Goal: Task Accomplishment & Management: Manage account settings

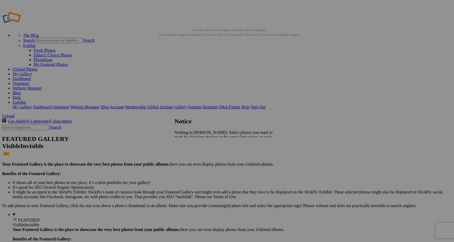
click at [184, 149] on span "Close" at bounding box center [178, 151] width 9 height 4
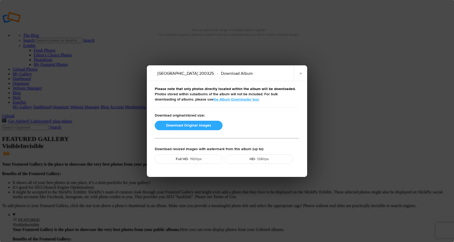
click at [193, 125] on button "Download Original Images" at bounding box center [189, 125] width 68 height 9
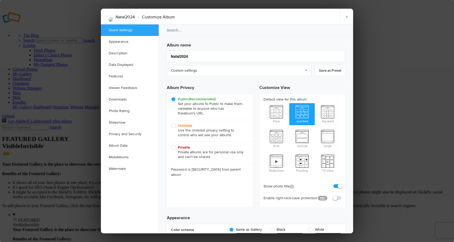
click at [174, 126] on span "Unlisted Use the Unlisted privacy setting to control who will see your albums." at bounding box center [208, 130] width 75 height 14
click at [171, 123] on input "Unlisted Use the Unlisted privacy setting to control who will see your albums." at bounding box center [171, 123] width 0 height 0
radio input "true"
click at [347, 16] on link "×" at bounding box center [346, 17] width 13 height 16
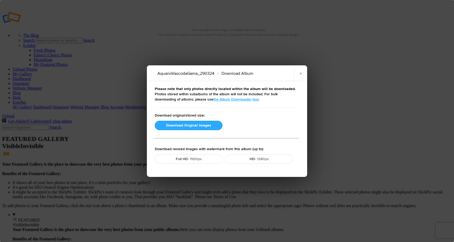
click at [198, 127] on button "Download Original Images" at bounding box center [189, 125] width 68 height 9
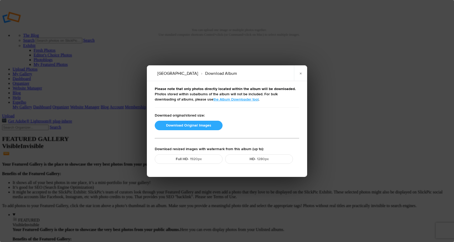
click at [194, 125] on button "Download Original Images" at bounding box center [189, 125] width 68 height 9
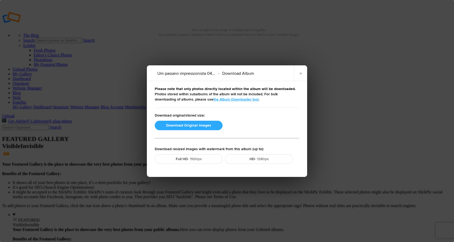
click at [195, 123] on button "Download Original Images" at bounding box center [189, 125] width 68 height 9
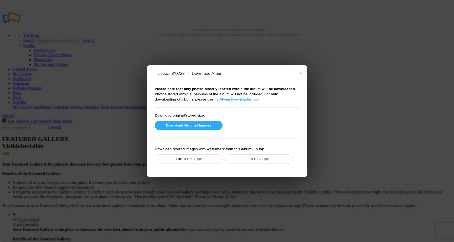
click at [180, 125] on button "Download Original Images" at bounding box center [189, 125] width 68 height 9
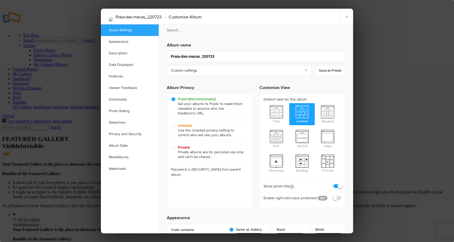
click at [174, 126] on span "Unlisted Use the Unlisted privacy setting to control who will see your albums." at bounding box center [208, 130] width 75 height 14
click at [171, 123] on input "Unlisted Use the Unlisted privacy setting to control who will see your albums." at bounding box center [171, 123] width 0 height 0
radio input "true"
click at [347, 18] on link "×" at bounding box center [346, 17] width 13 height 16
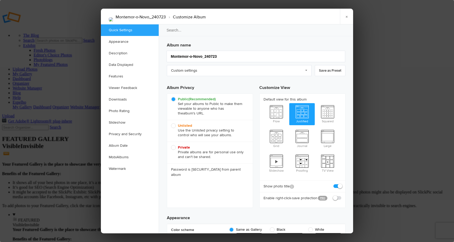
drag, startPoint x: 172, startPoint y: 126, endPoint x: 177, endPoint y: 127, distance: 5.0
click at [172, 126] on span "Unlisted Use the Unlisted privacy setting to control who will see your albums." at bounding box center [208, 130] width 75 height 14
click at [171, 123] on input "Unlisted Use the Unlisted privacy setting to control who will see your albums." at bounding box center [171, 123] width 0 height 0
radio input "true"
click at [347, 16] on link "×" at bounding box center [346, 17] width 13 height 16
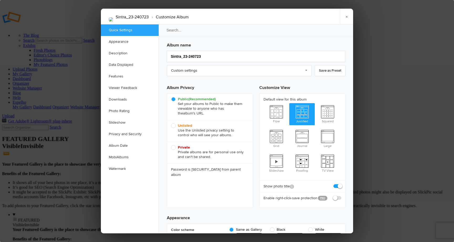
drag, startPoint x: 174, startPoint y: 126, endPoint x: 192, endPoint y: 128, distance: 18.2
click at [174, 126] on span "Unlisted Use the Unlisted privacy setting to control who will see your albums." at bounding box center [208, 130] width 75 height 14
click at [171, 123] on input "Unlisted Use the Unlisted privacy setting to control who will see your albums." at bounding box center [171, 123] width 0 height 0
radio input "true"
click at [346, 14] on link "×" at bounding box center [346, 17] width 13 height 16
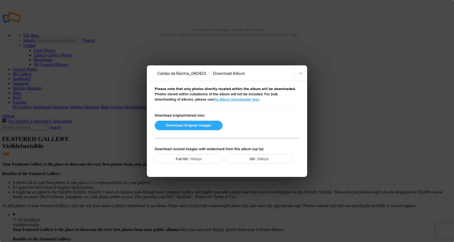
click at [205, 124] on button "Download Original Images" at bounding box center [189, 125] width 68 height 9
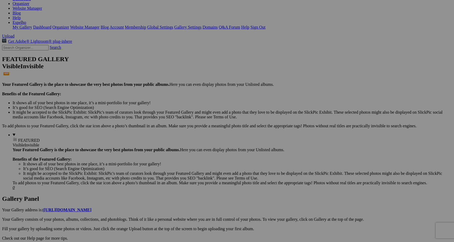
scroll to position [80, 0]
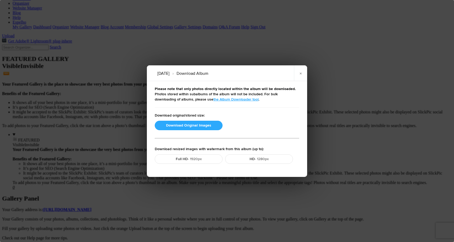
click at [189, 124] on button "Download Original Images" at bounding box center [189, 125] width 68 height 9
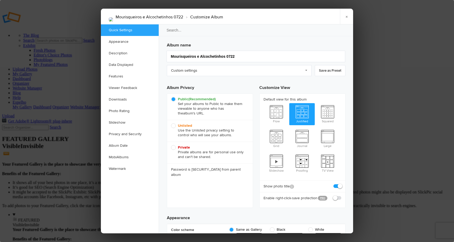
scroll to position [0, 0]
click at [174, 126] on span "Unlisted Use the Unlisted privacy setting to control who will see your albums." at bounding box center [208, 130] width 75 height 14
click at [171, 123] on input "Unlisted Use the Unlisted privacy setting to control who will see your albums." at bounding box center [171, 123] width 0 height 0
radio input "true"
click at [347, 17] on link "×" at bounding box center [346, 17] width 13 height 16
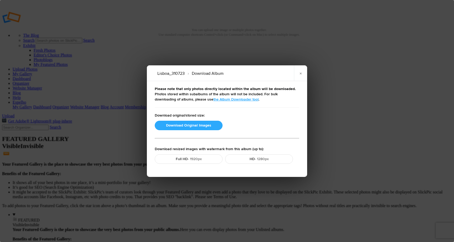
click at [186, 125] on button "Download Original Images" at bounding box center [189, 125] width 68 height 9
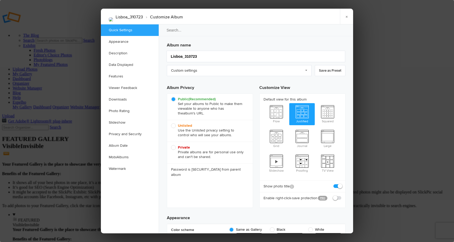
click at [181, 127] on b "Unlisted" at bounding box center [185, 125] width 14 height 4
click at [171, 123] on input "Unlisted Use the Unlisted privacy setting to control who will see your albums." at bounding box center [171, 123] width 0 height 0
radio input "true"
click at [346, 16] on link "×" at bounding box center [346, 17] width 13 height 16
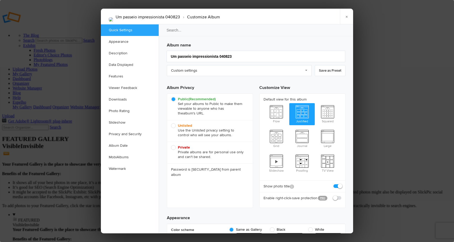
click at [172, 125] on span "Unlisted Use the Unlisted privacy setting to control who will see your albums." at bounding box center [208, 130] width 75 height 14
click at [171, 123] on input "Unlisted Use the Unlisted privacy setting to control who will see your albums." at bounding box center [171, 123] width 0 height 0
radio input "true"
click at [347, 17] on link "×" at bounding box center [346, 17] width 13 height 16
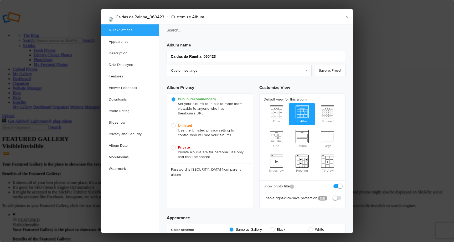
drag, startPoint x: 172, startPoint y: 125, endPoint x: 206, endPoint y: 129, distance: 33.8
click at [172, 125] on span "Unlisted Use the Unlisted privacy setting to control who will see your albums." at bounding box center [208, 130] width 75 height 14
click at [171, 123] on input "Unlisted Use the Unlisted privacy setting to control who will see your albums." at bounding box center [171, 123] width 0 height 0
radio input "true"
click at [347, 17] on link "×" at bounding box center [346, 17] width 13 height 16
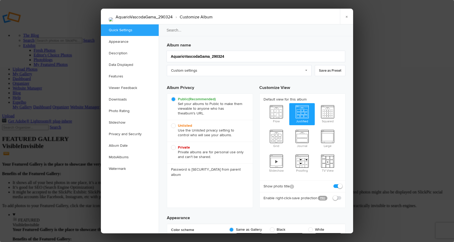
drag, startPoint x: 173, startPoint y: 125, endPoint x: 189, endPoint y: 129, distance: 16.1
click at [174, 125] on span "Unlisted Use the Unlisted privacy setting to control who will see your albums." at bounding box center [208, 130] width 75 height 14
click at [171, 123] on input "Unlisted Use the Unlisted privacy setting to control who will see your albums." at bounding box center [171, 123] width 0 height 0
radio input "true"
click at [347, 17] on link "×" at bounding box center [346, 17] width 13 height 16
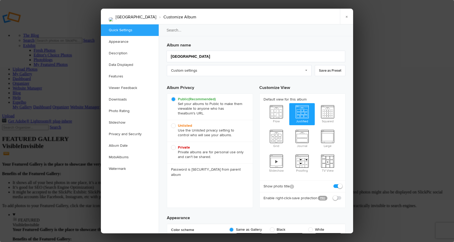
drag, startPoint x: 172, startPoint y: 125, endPoint x: 195, endPoint y: 131, distance: 23.6
click at [172, 125] on span "Unlisted Use the Unlisted privacy setting to control who will see your albums." at bounding box center [208, 130] width 75 height 14
click at [171, 123] on input "Unlisted Use the Unlisted privacy setting to control who will see your albums." at bounding box center [171, 123] width 0 height 0
radio input "true"
click at [347, 16] on link "×" at bounding box center [346, 17] width 13 height 16
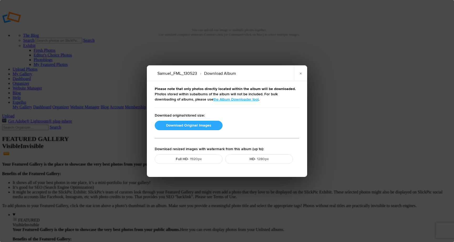
click at [182, 125] on button "Download Original Images" at bounding box center [189, 125] width 68 height 9
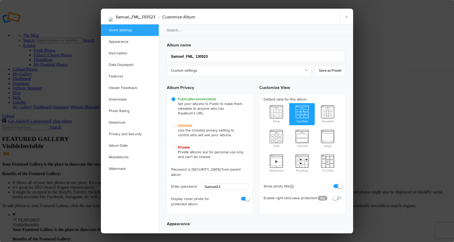
click at [175, 126] on span "Unlisted Use the Unlisted privacy setting to control who will see your albums." at bounding box center [208, 130] width 75 height 14
click at [171, 123] on input "Unlisted Use the Unlisted privacy setting to control who will see your albums." at bounding box center [171, 123] width 0 height 0
radio input "true"
click at [346, 20] on link "×" at bounding box center [346, 17] width 13 height 16
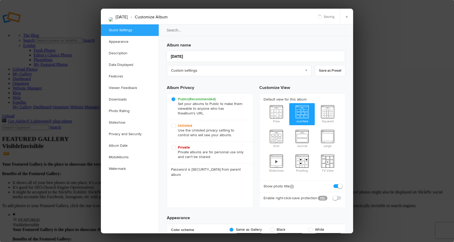
drag, startPoint x: 174, startPoint y: 126, endPoint x: 205, endPoint y: 131, distance: 31.9
click at [174, 126] on span "Unlisted Use the Unlisted privacy setting to control who will see your albums." at bounding box center [208, 130] width 75 height 14
click at [171, 123] on input "Unlisted Use the Unlisted privacy setting to control who will see your albums." at bounding box center [171, 123] width 0 height 0
radio input "true"
click at [345, 17] on link "×" at bounding box center [346, 17] width 13 height 16
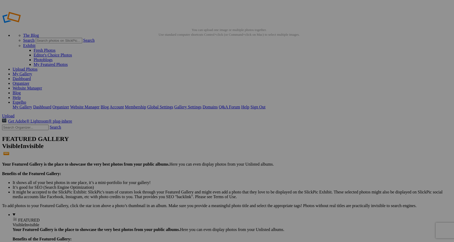
drag, startPoint x: 387, startPoint y: 99, endPoint x: 402, endPoint y: 99, distance: 15.5
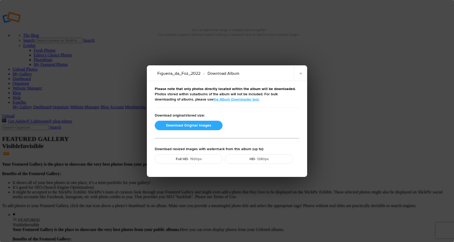
click at [183, 125] on button "Download Original Images" at bounding box center [189, 125] width 68 height 9
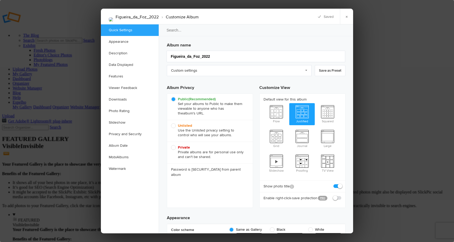
click at [173, 125] on span "Unlisted Use the Unlisted privacy setting to control who will see your albums." at bounding box center [208, 130] width 75 height 14
click at [171, 123] on input "Unlisted Use the Unlisted privacy setting to control who will see your albums." at bounding box center [171, 123] width 0 height 0
radio input "true"
click at [347, 16] on link "×" at bounding box center [346, 17] width 13 height 16
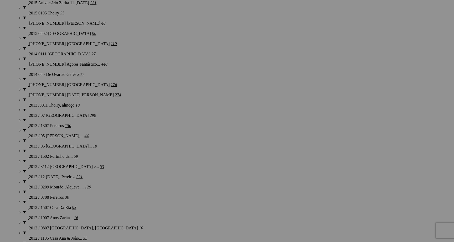
scroll to position [1244, 0]
